Goal: Obtain resource: Download file/media

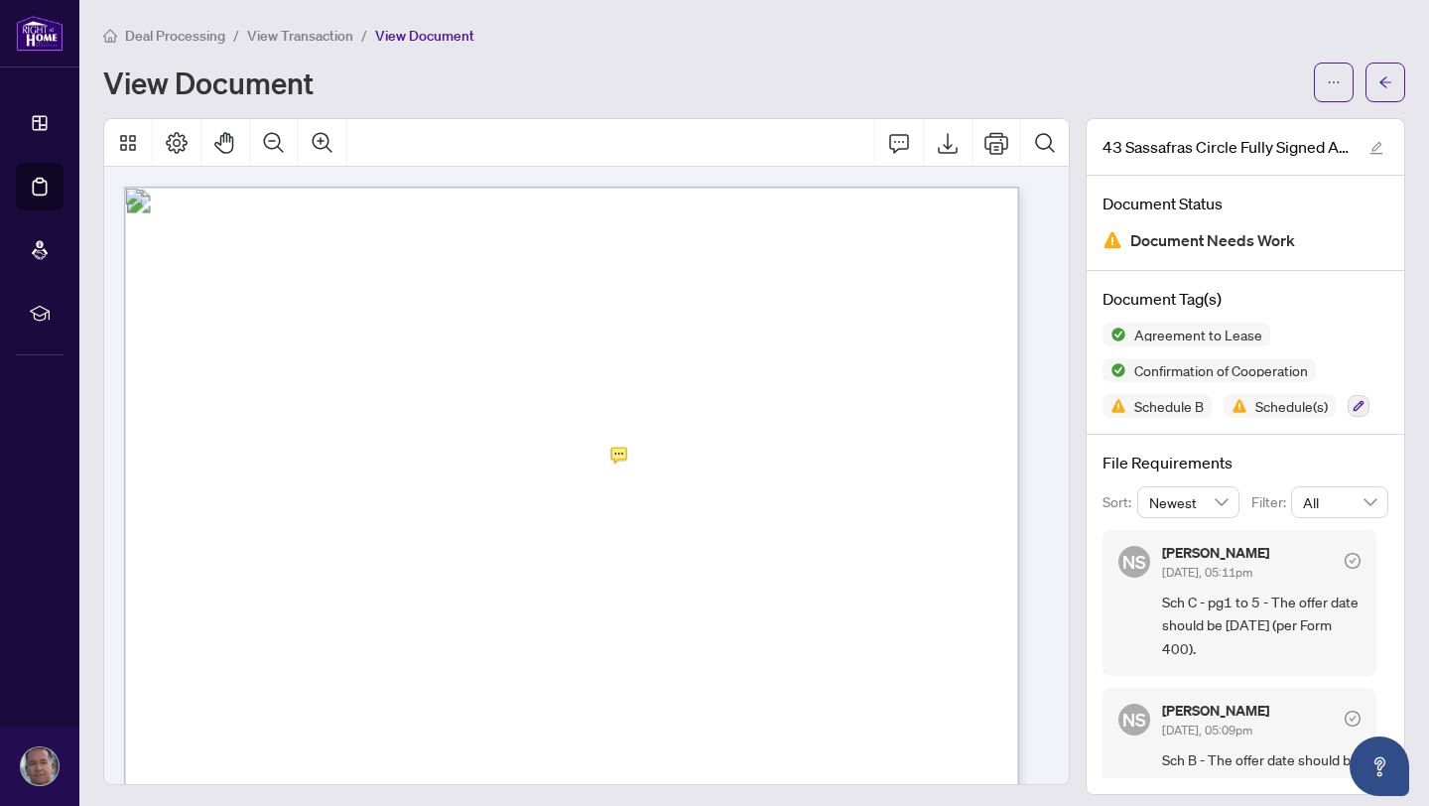
scroll to position [13, 0]
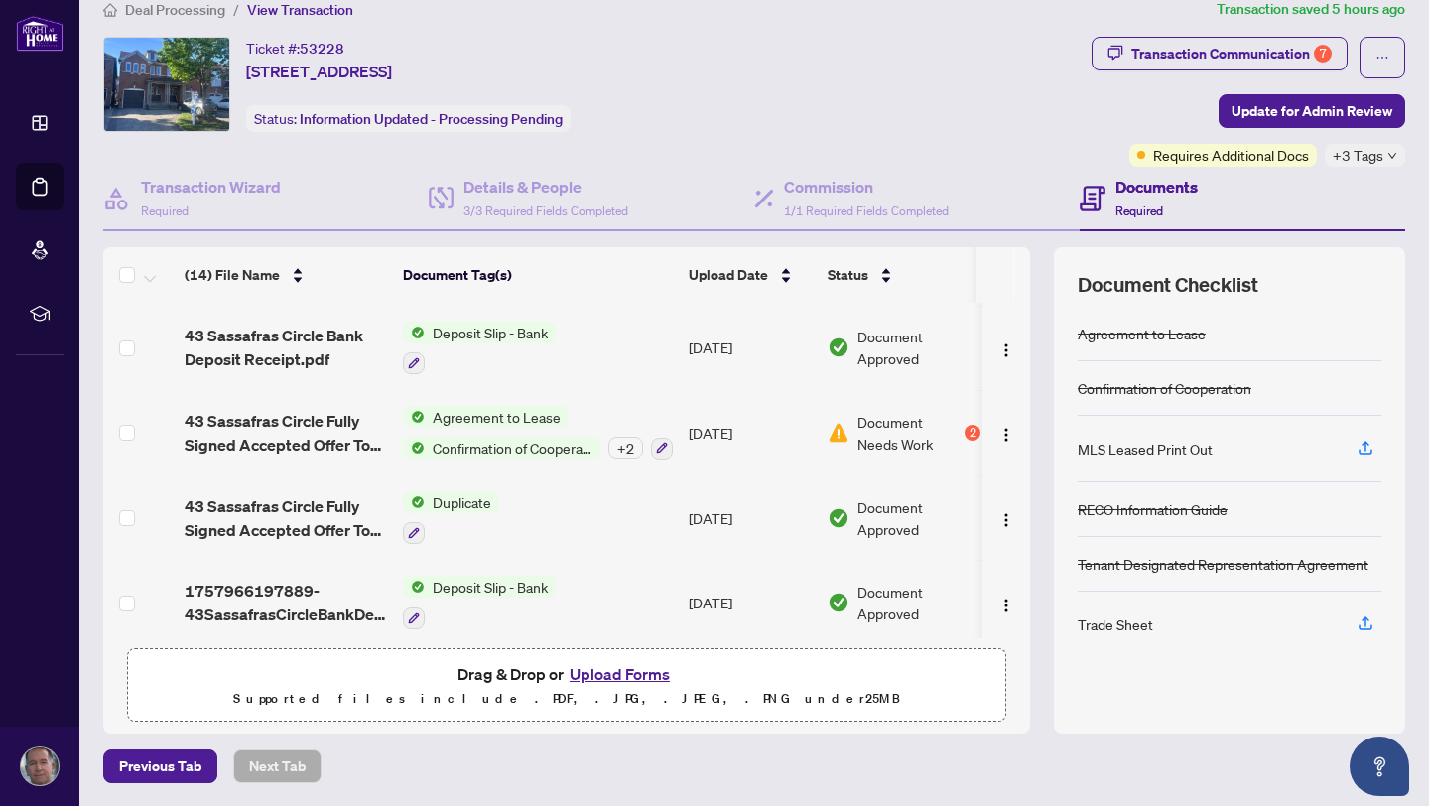
scroll to position [821, 0]
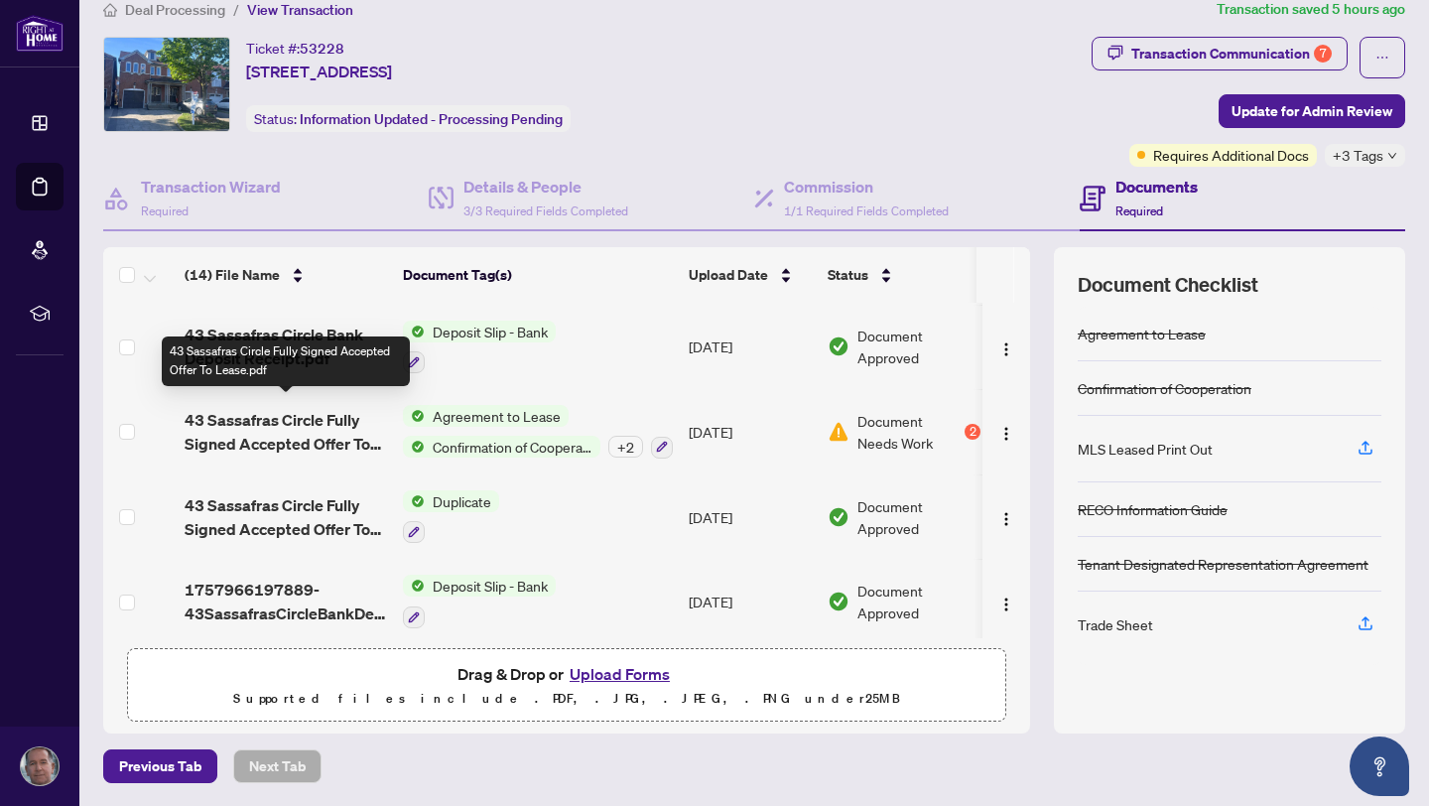
click at [314, 408] on span "43 Sassafras Circle Fully Signed Accepted Offer To Lease.pdf" at bounding box center [286, 432] width 202 height 48
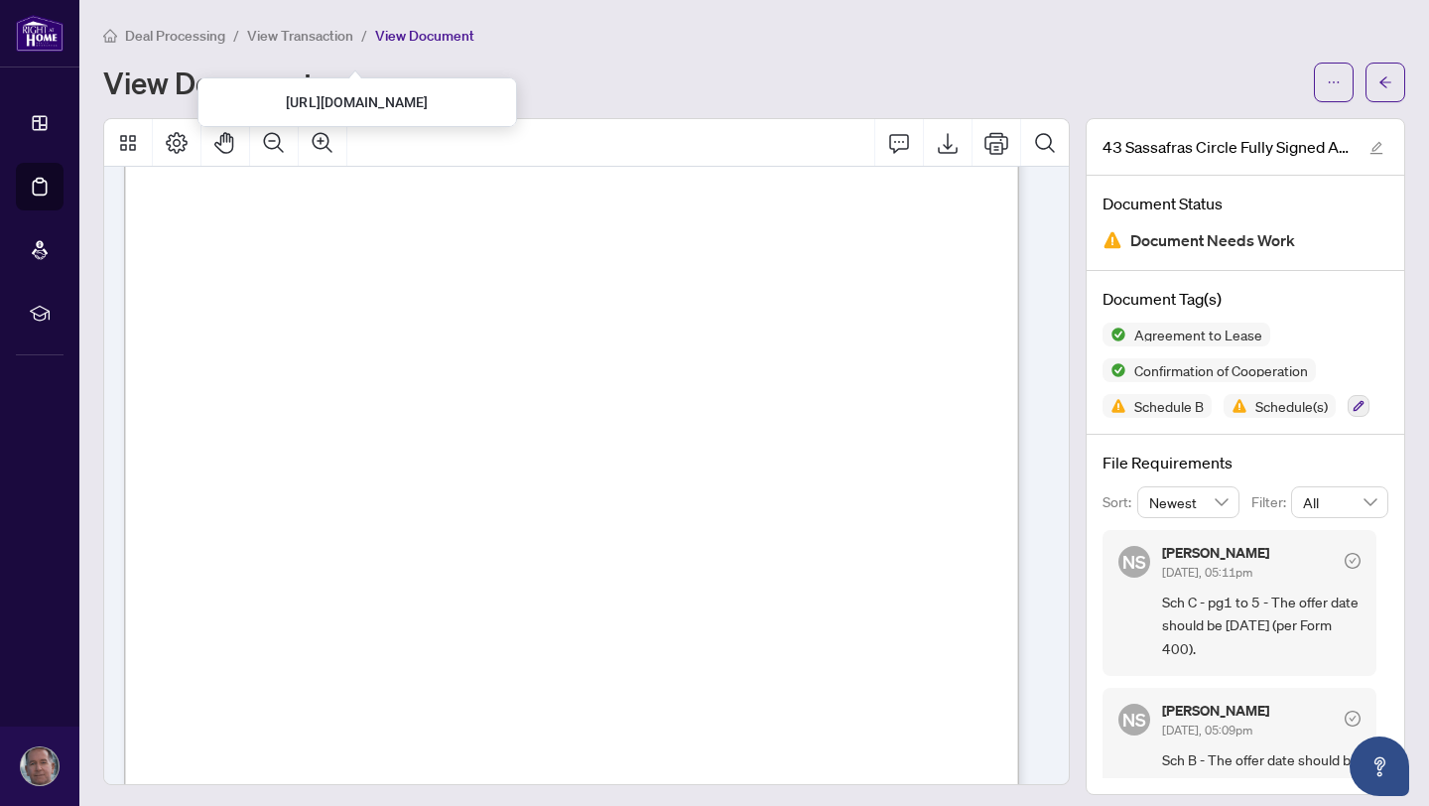
drag, startPoint x: 1011, startPoint y: 734, endPoint x: 1016, endPoint y: 718, distance: 17.6
click at [1016, 25] on p "Form 401 Revised 2023 Page 1 of 1 The trademarks REALTOR®, REALTORS®, MLS®, Mul…" at bounding box center [783, 25] width 1319 height 0
drag, startPoint x: 1060, startPoint y: 752, endPoint x: 1047, endPoint y: 670, distance: 83.4
click at [1046, 671] on div at bounding box center [586, 456] width 983 height 677
click at [1372, 673] on div "File Requirements Sort: Newest Filter: All NS [PERSON_NAME] [DATE], 05:11pm Sch…" at bounding box center [1246, 614] width 318 height 359
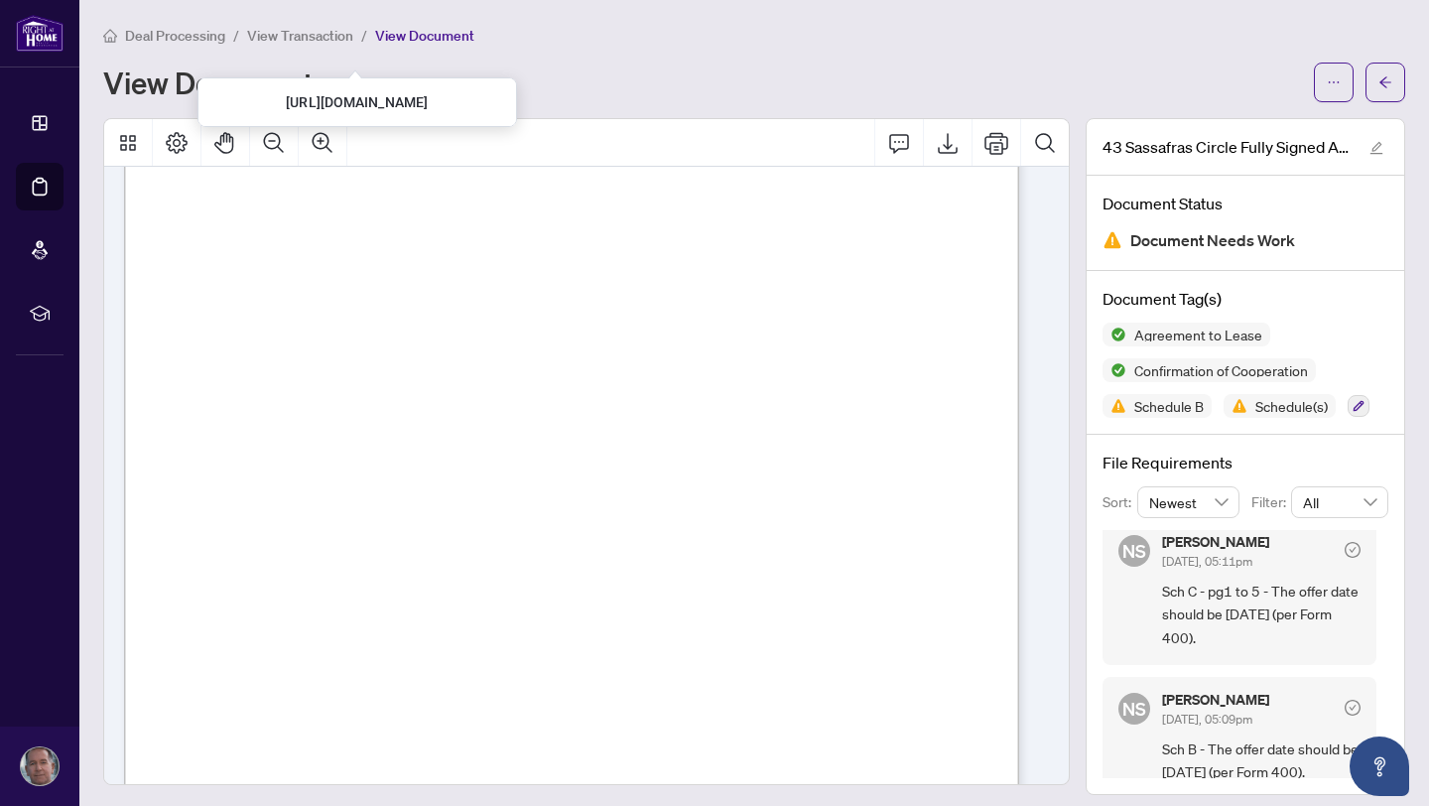
scroll to position [28, 0]
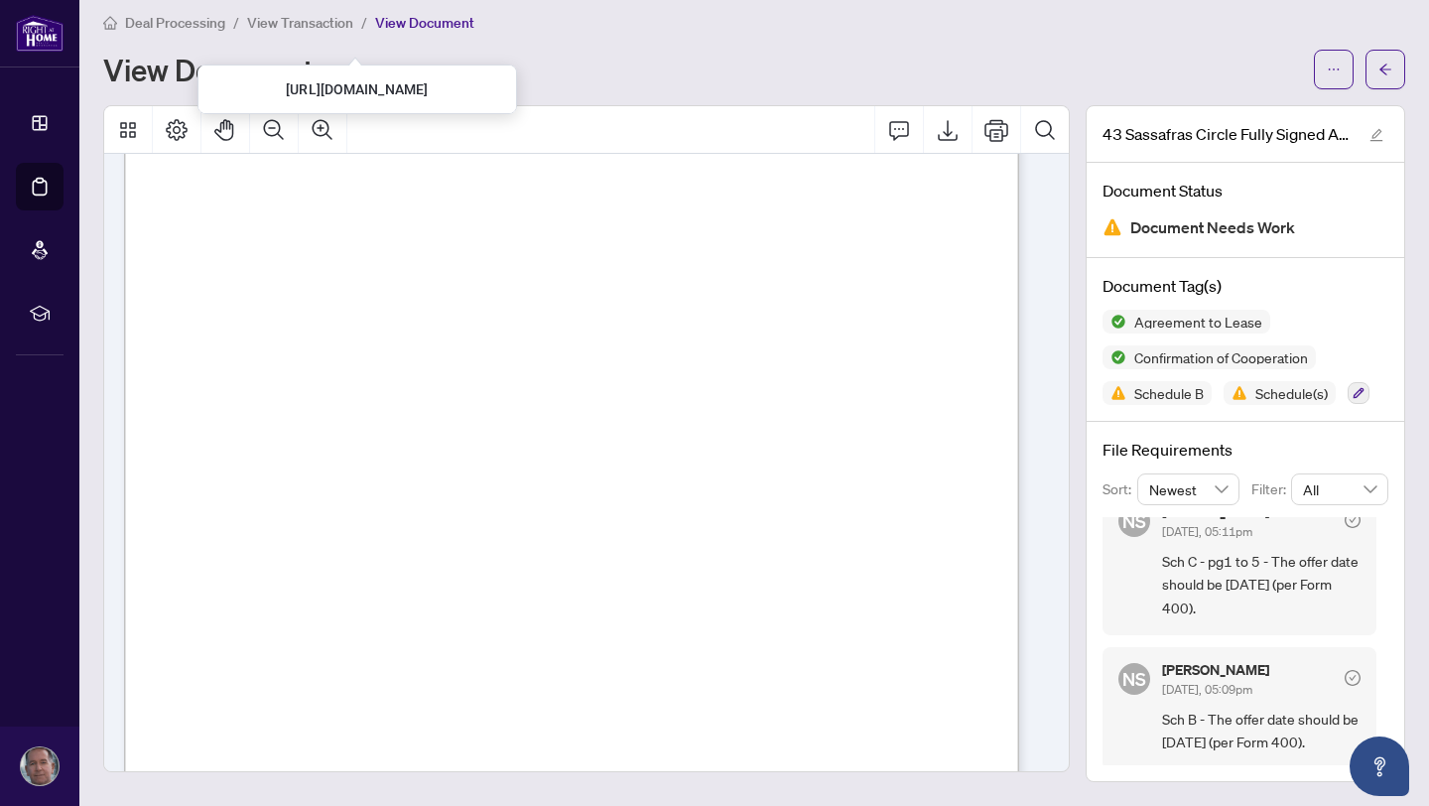
drag, startPoint x: 755, startPoint y: 328, endPoint x: 716, endPoint y: 401, distance: 83.5
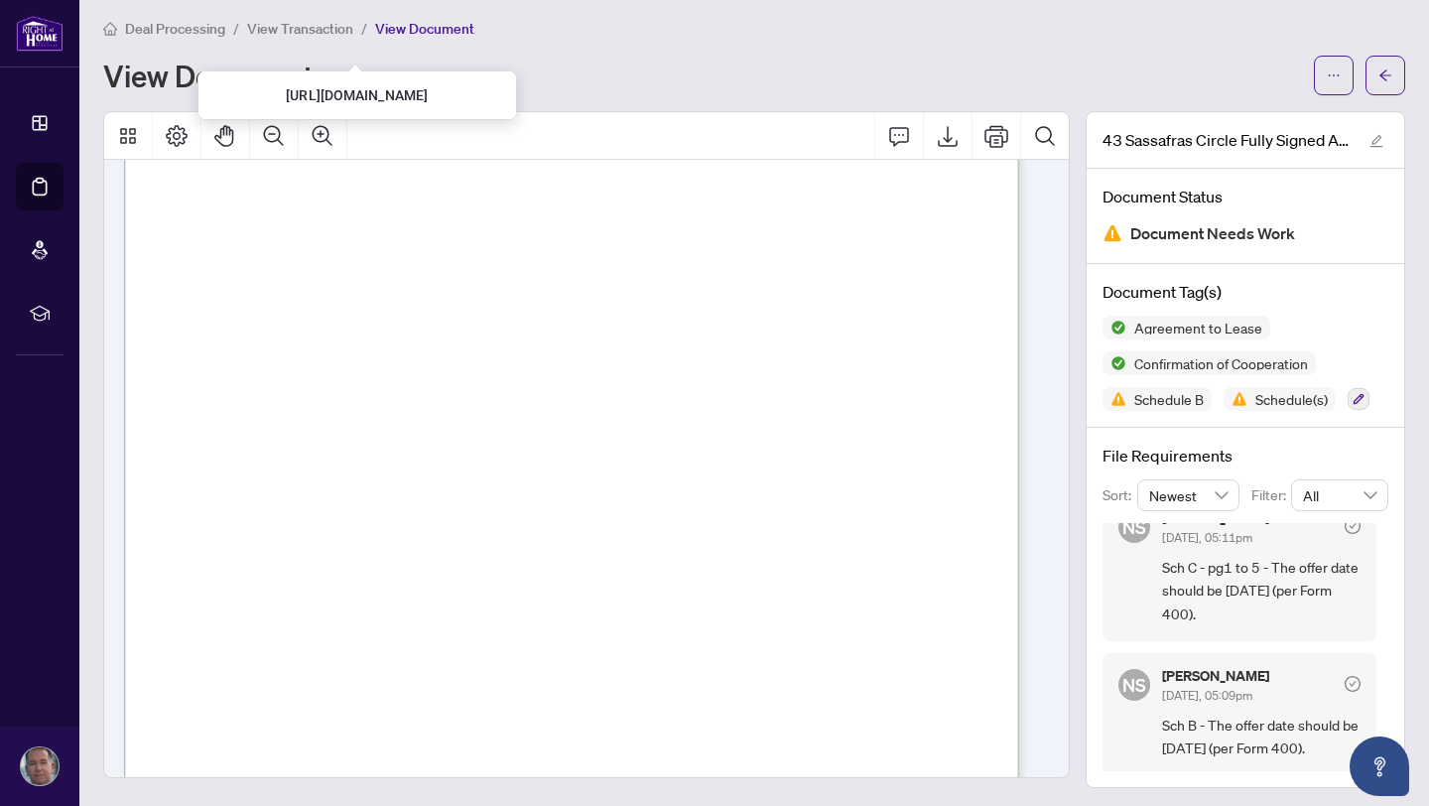
scroll to position [0, 0]
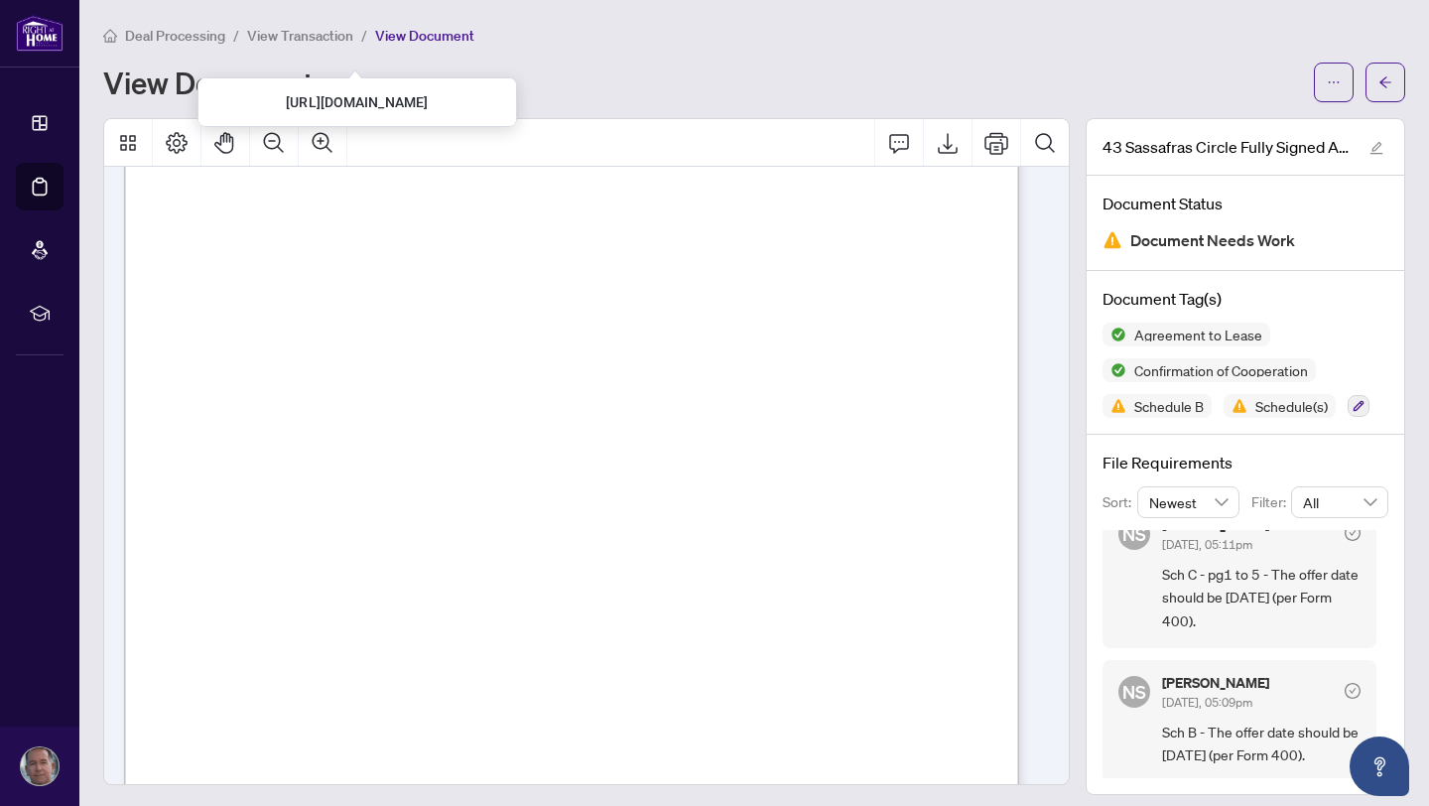
drag, startPoint x: 761, startPoint y: 292, endPoint x: 791, endPoint y: 444, distance: 154.7
drag, startPoint x: 771, startPoint y: 461, endPoint x: 801, endPoint y: 224, distance: 238.1
click at [804, 25] on p "Form 401 Revised 2023 Page 1 of 1 The trademarks REALTOR®, REALTORS®, MLS®, Mul…" at bounding box center [783, 25] width 1319 height 0
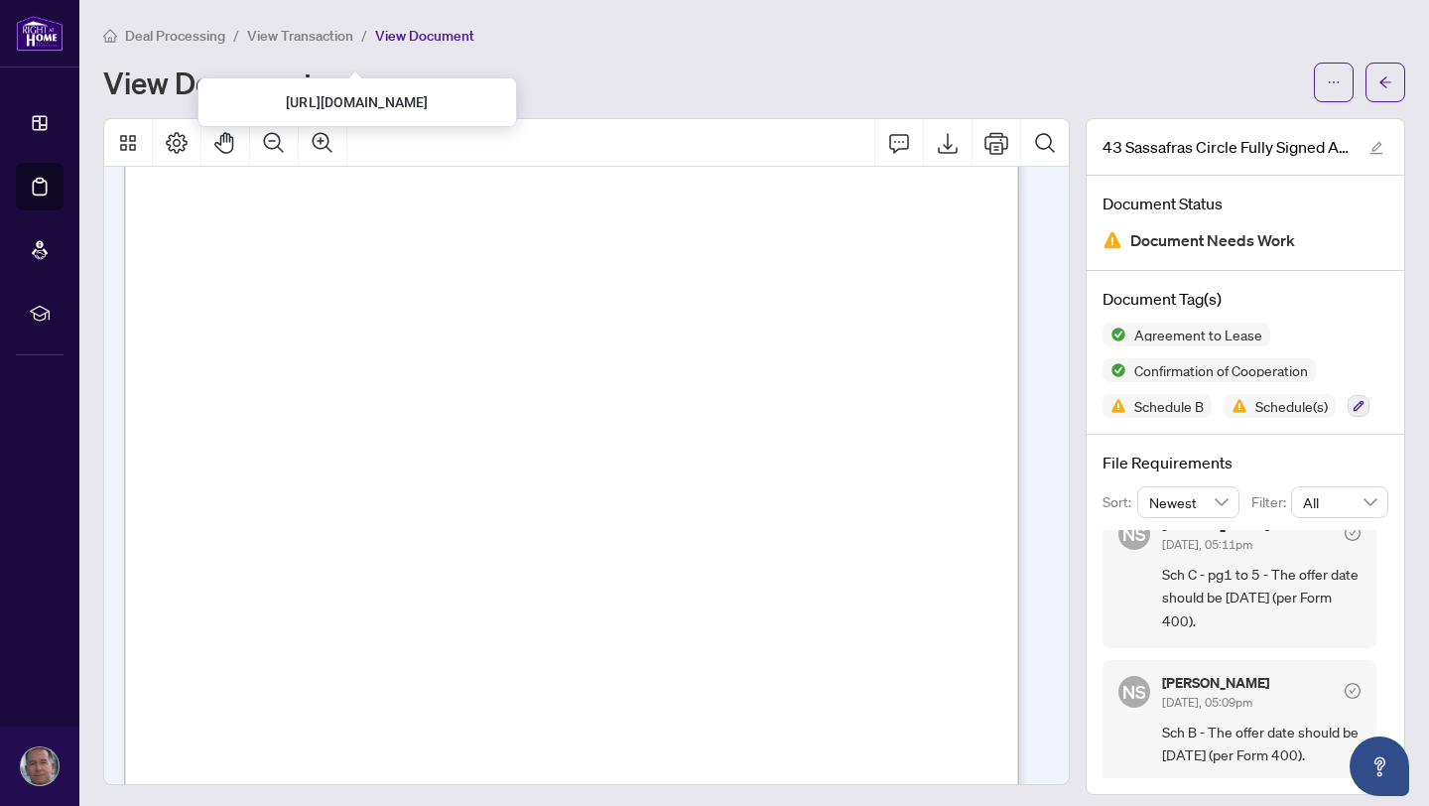
drag, startPoint x: 669, startPoint y: 632, endPoint x: 658, endPoint y: 669, distance: 38.3
click at [726, 25] on p "Form 401 Revised 2023 Page 1 of 1 The trademarks REALTOR®, REALTORS®, MLS®, Mul…" at bounding box center [783, 25] width 1319 height 0
click at [365, 611] on span "AH" at bounding box center [351, 623] width 27 height 25
click at [369, 677] on span "and business invitees shall not sell, distribute, cultivate, propagate or harve…" at bounding box center [577, 683] width 772 height 13
drag, startPoint x: 541, startPoint y: 637, endPoint x: 556, endPoint y: 506, distance: 131.9
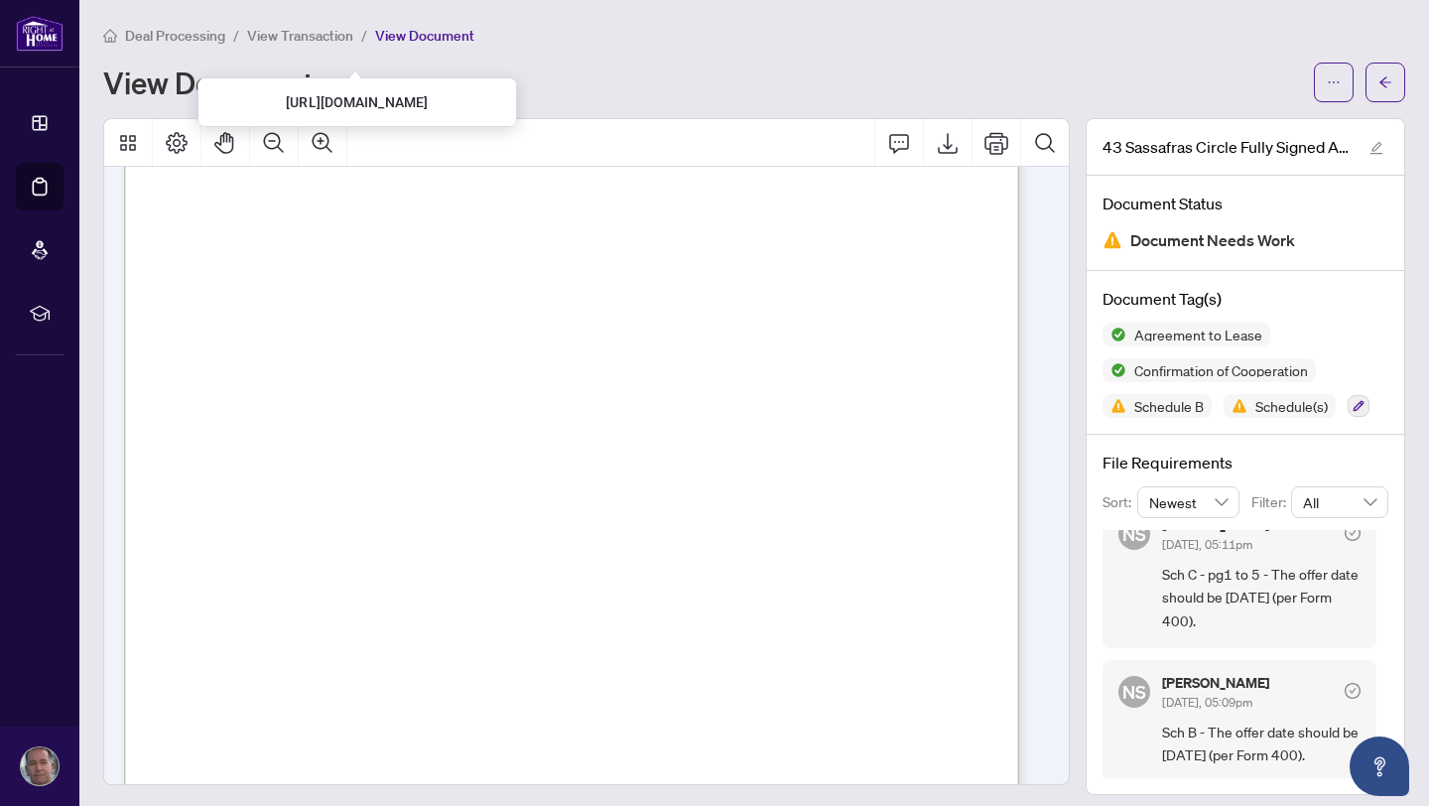
drag, startPoint x: 488, startPoint y: 669, endPoint x: 454, endPoint y: 655, distance: 37.4
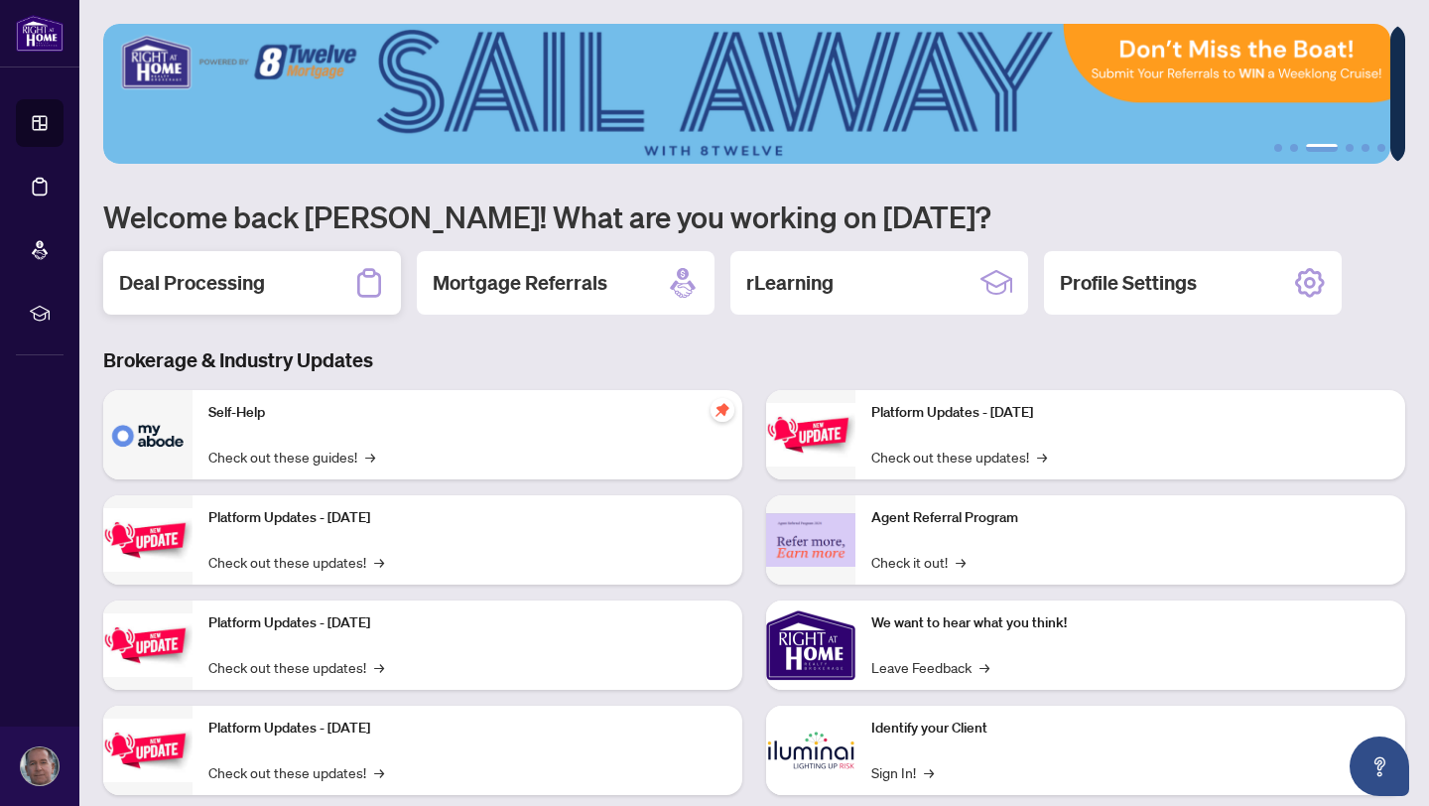
click at [181, 293] on h2 "Deal Processing" at bounding box center [192, 283] width 146 height 28
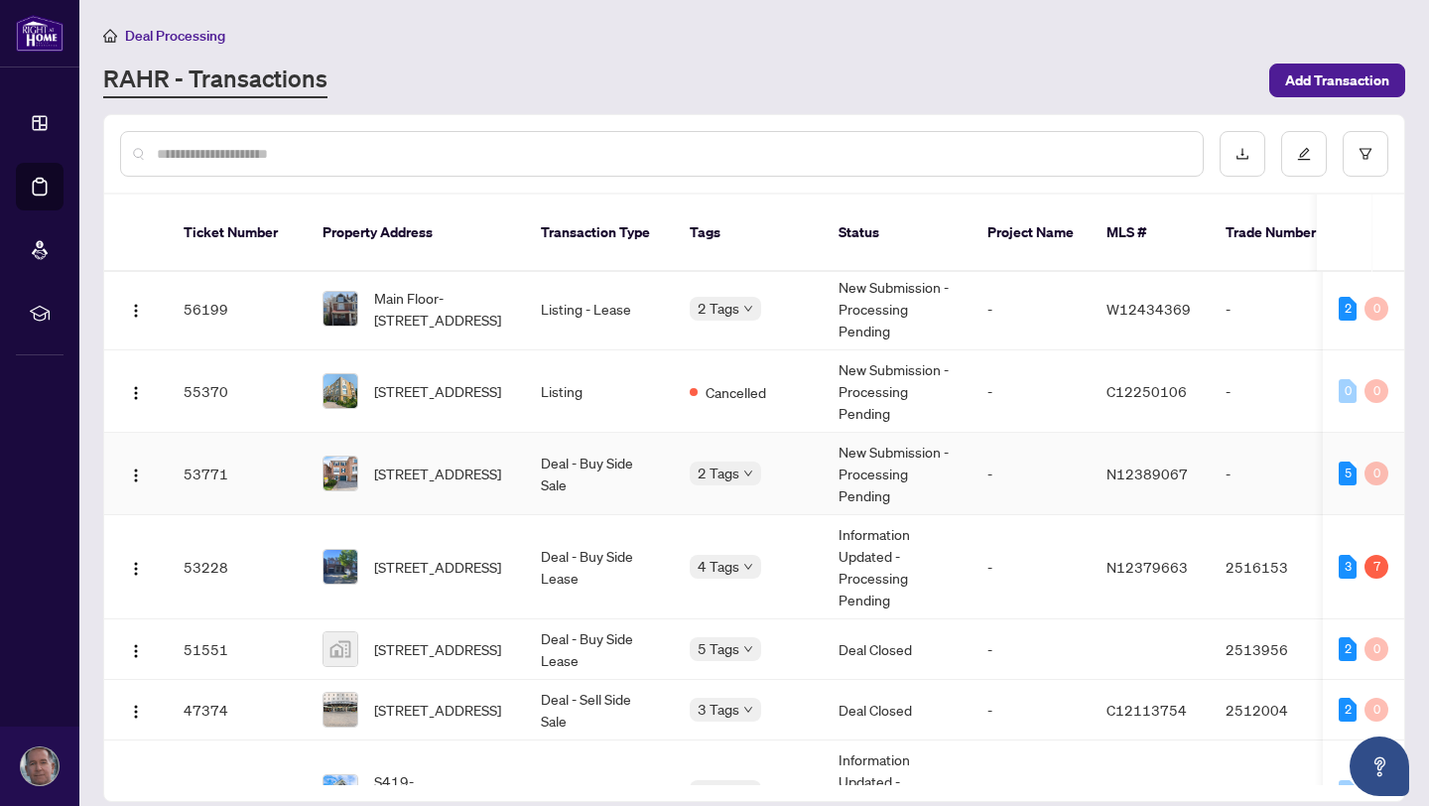
scroll to position [8, 0]
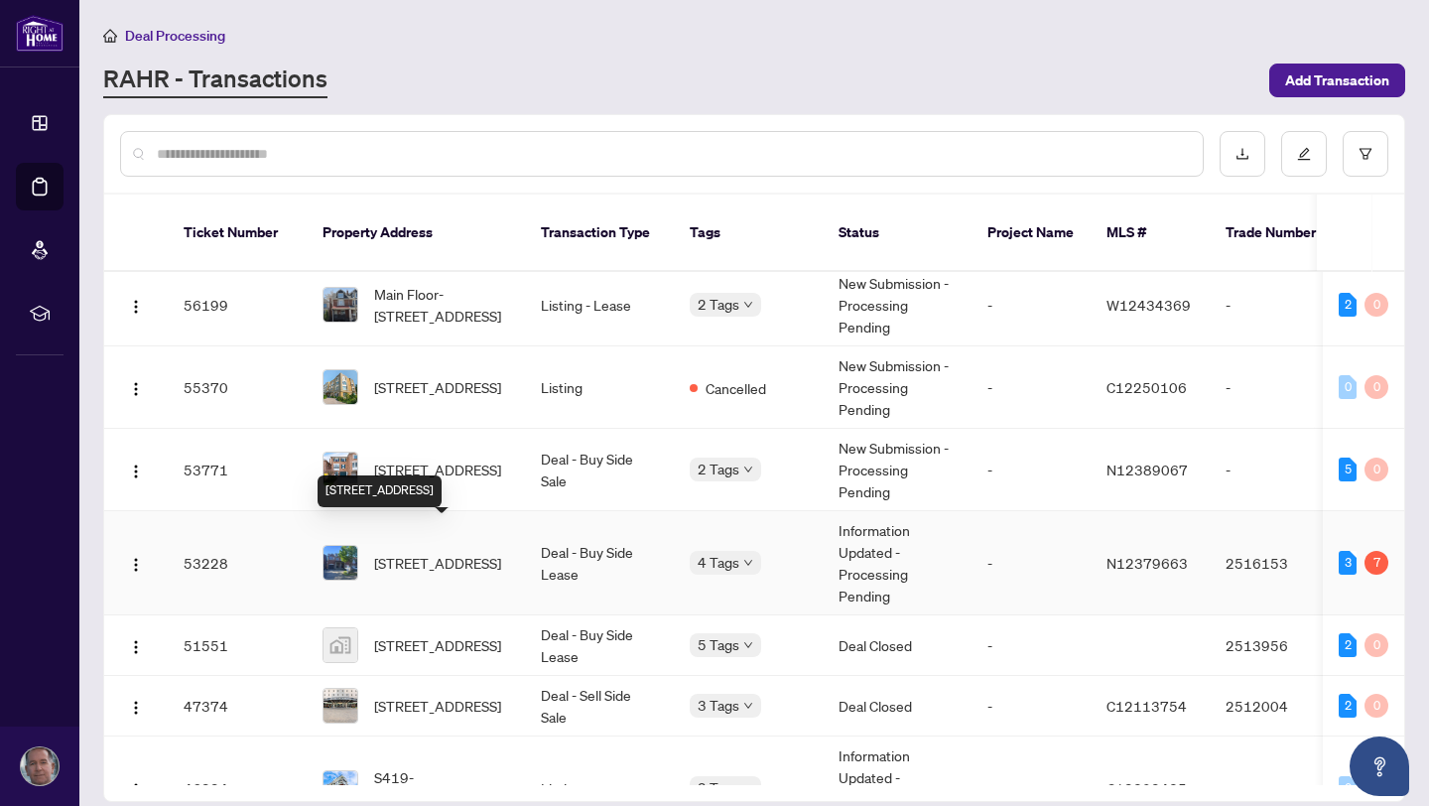
click at [426, 552] on span "[STREET_ADDRESS]" at bounding box center [437, 563] width 127 height 22
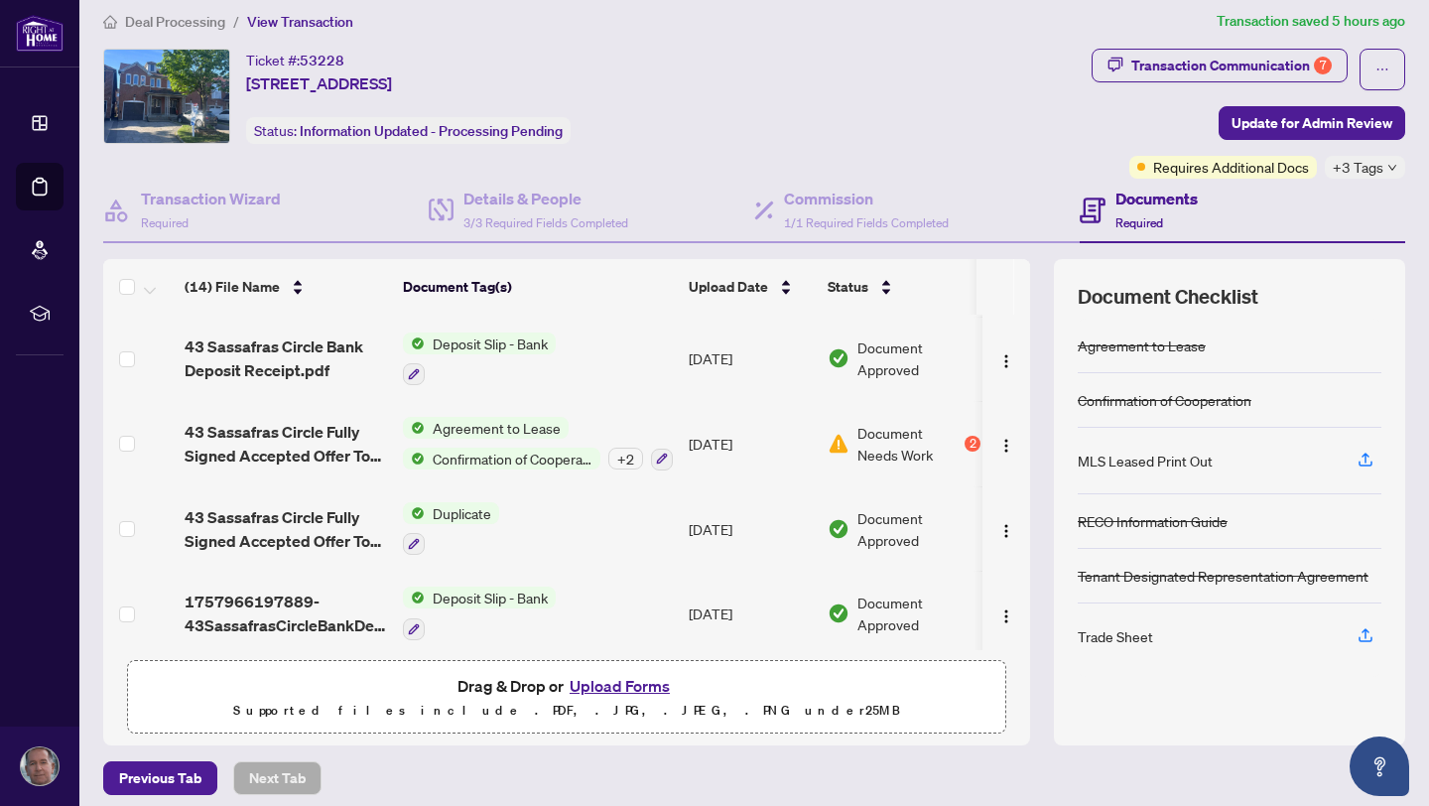
scroll to position [26, 0]
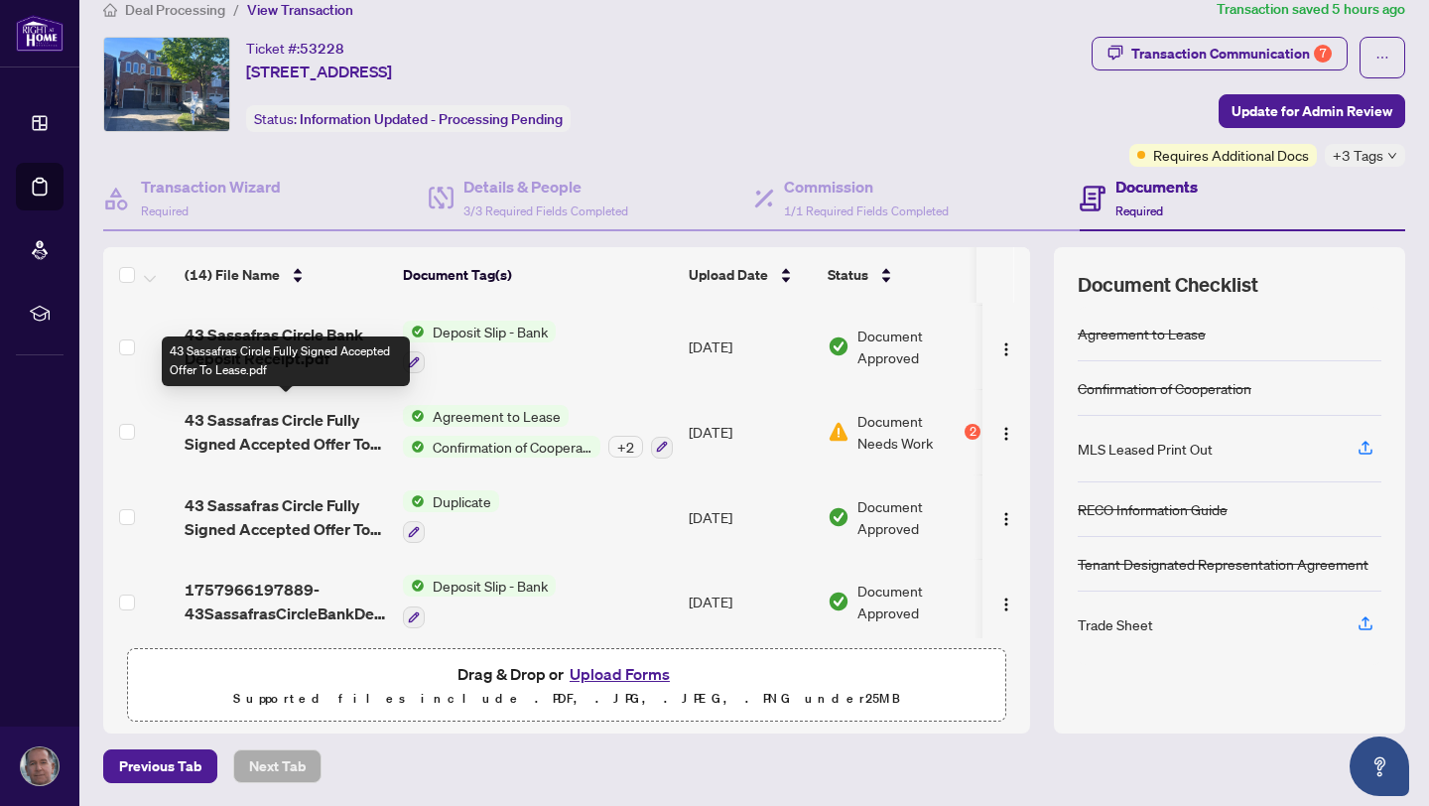
click at [322, 413] on span "43 Sassafras Circle Fully Signed Accepted Offer To Lease.pdf" at bounding box center [286, 432] width 202 height 48
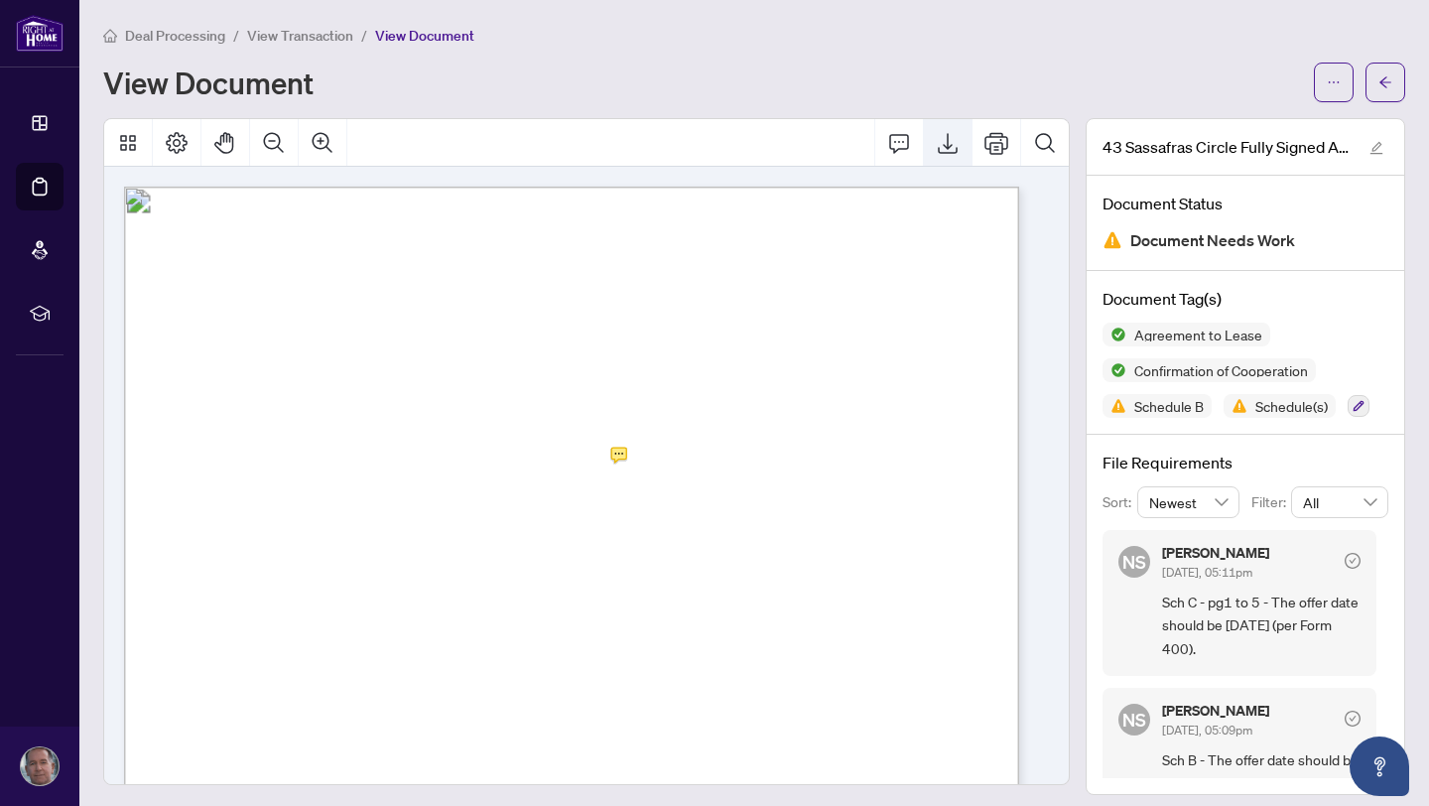
click at [936, 147] on icon "Export" at bounding box center [948, 143] width 24 height 24
